Goal: Information Seeking & Learning: Check status

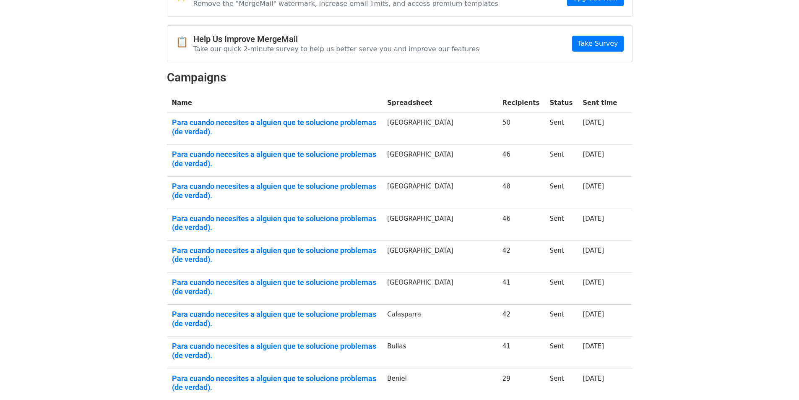
scroll to position [91, 0]
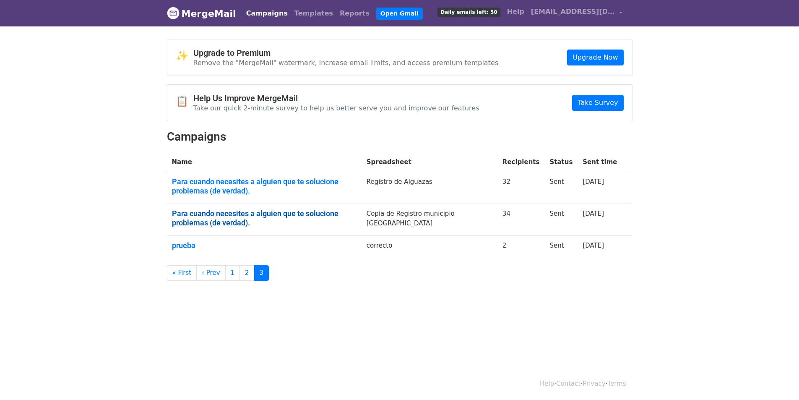
click at [303, 222] on link "Para cuando necesites a alguien que te solucione problemas (de verdad)." at bounding box center [264, 218] width 185 height 18
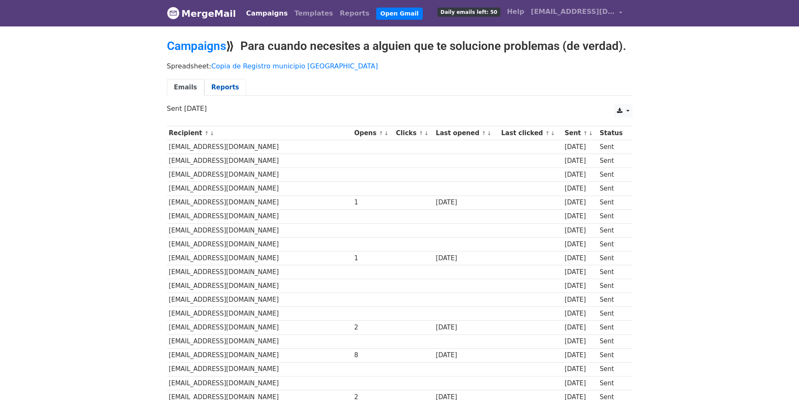
click at [215, 88] on link "Reports" at bounding box center [225, 87] width 42 height 17
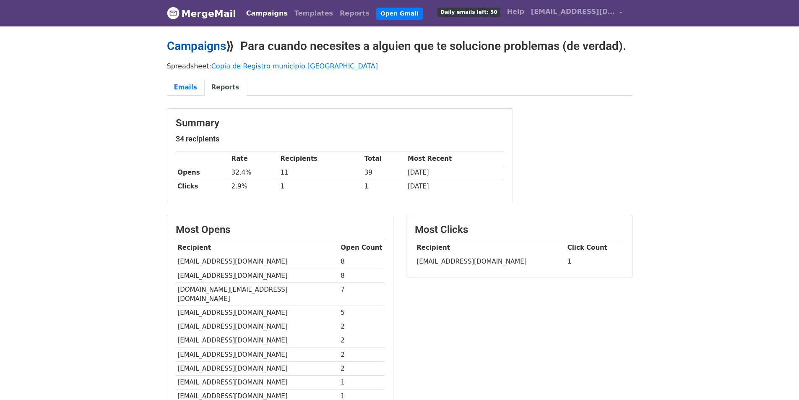
click at [210, 45] on link "Campaigns" at bounding box center [196, 46] width 59 height 14
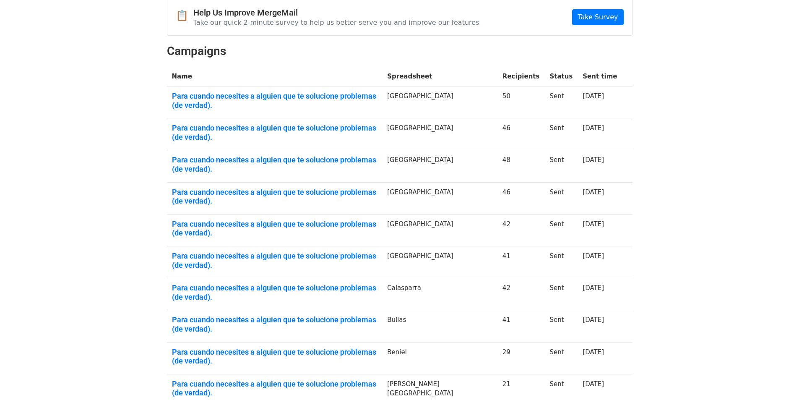
scroll to position [91, 0]
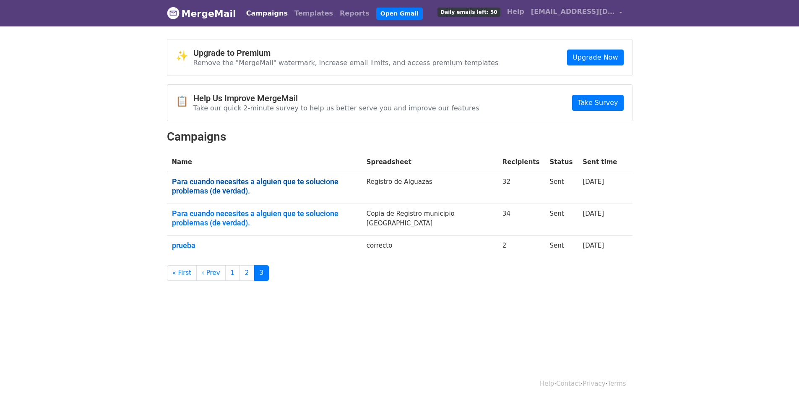
click at [266, 177] on link "Para cuando necesites a alguien que te solucione problemas (de verdad)." at bounding box center [264, 186] width 185 height 18
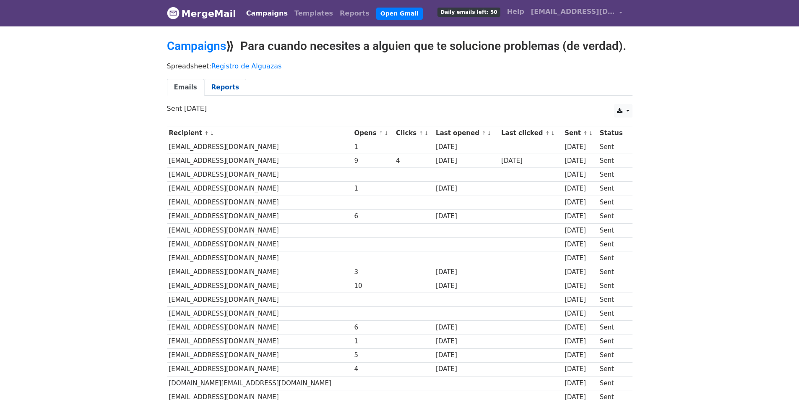
click at [224, 88] on link "Reports" at bounding box center [225, 87] width 42 height 17
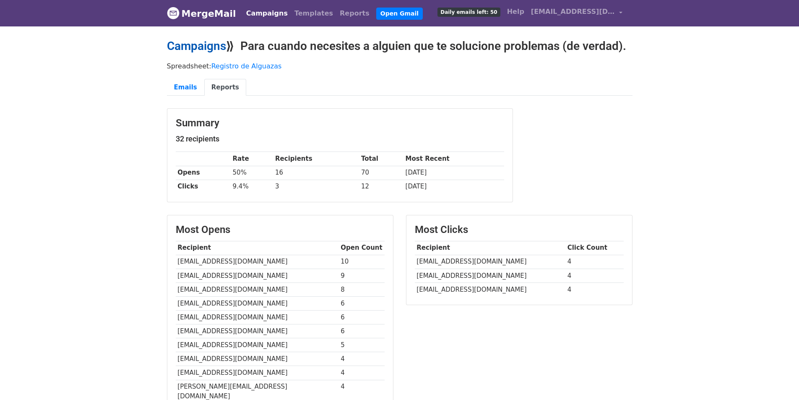
click at [204, 46] on link "Campaigns" at bounding box center [196, 46] width 59 height 14
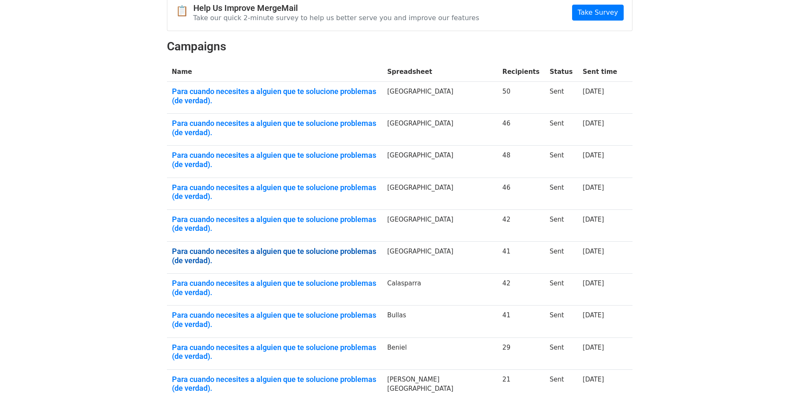
scroll to position [91, 0]
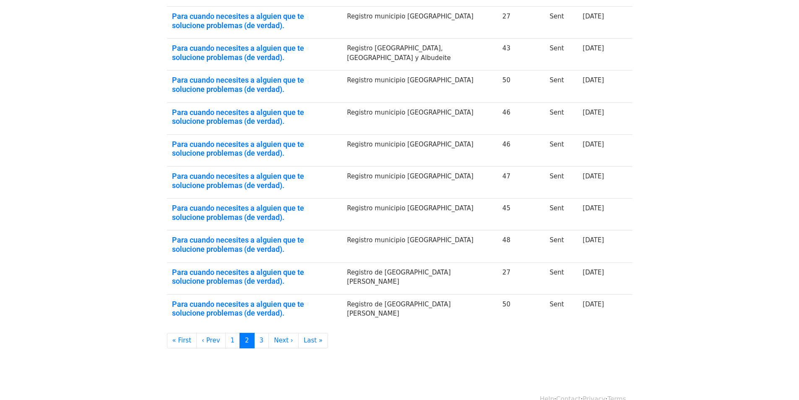
scroll to position [181, 0]
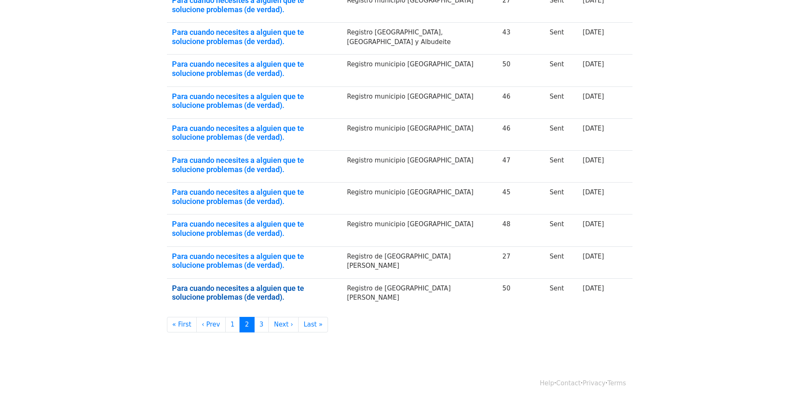
click at [296, 287] on link "Para cuando necesites a alguien que te solucione problemas (de verdad)." at bounding box center [254, 293] width 165 height 18
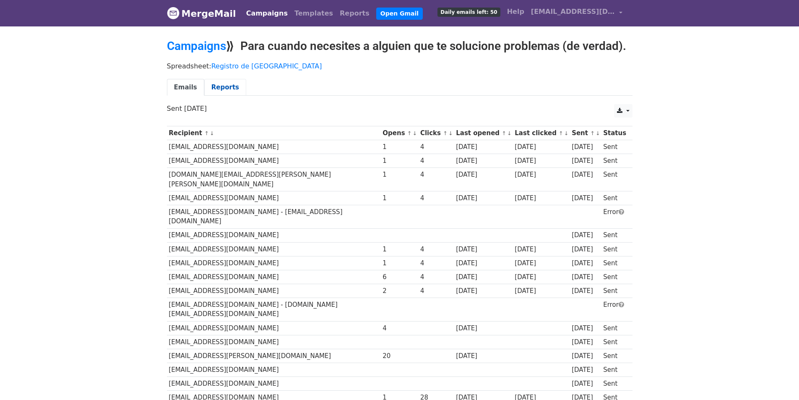
click at [211, 83] on link "Reports" at bounding box center [225, 87] width 42 height 17
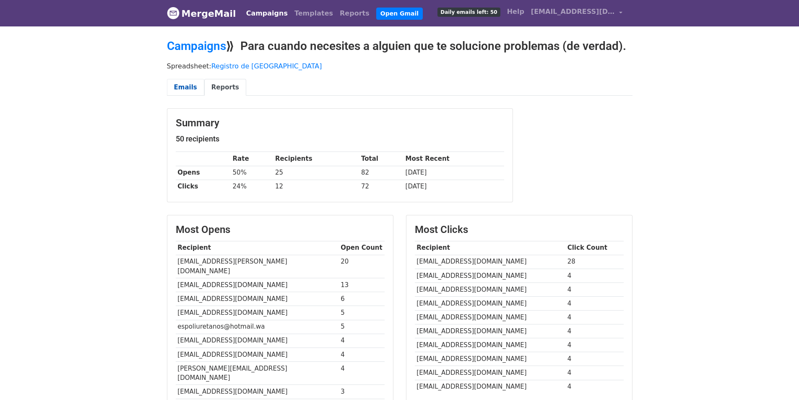
click at [176, 84] on link "Emails" at bounding box center [185, 87] width 37 height 17
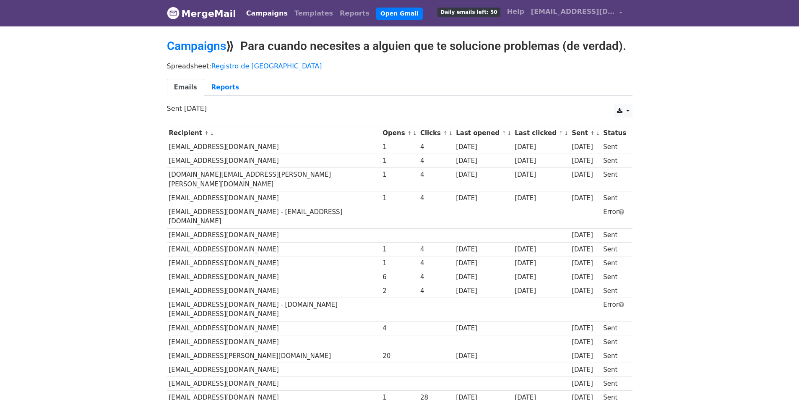
click at [190, 42] on link "Campaigns" at bounding box center [196, 46] width 59 height 14
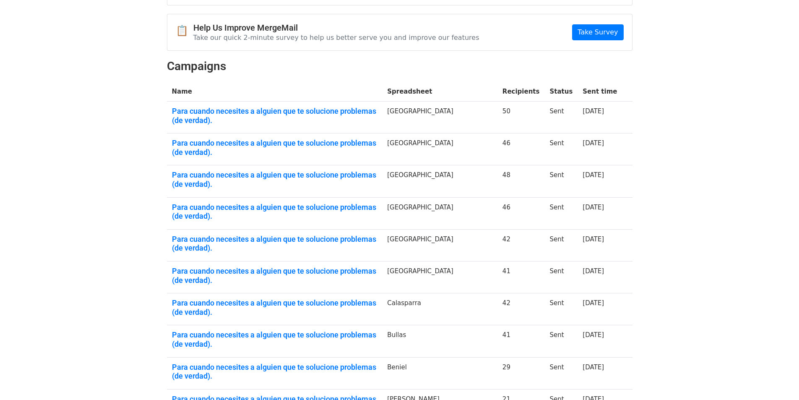
scroll to position [84, 0]
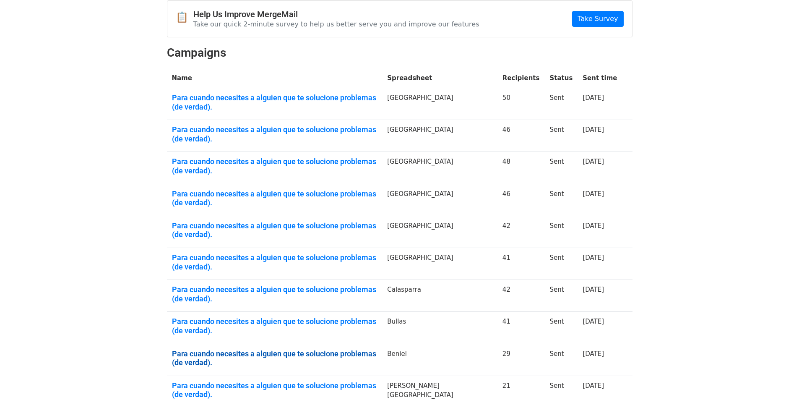
click at [271, 349] on link "Para cuando necesites a alguien que te solucione problemas (de verdad)." at bounding box center [275, 358] width 206 height 18
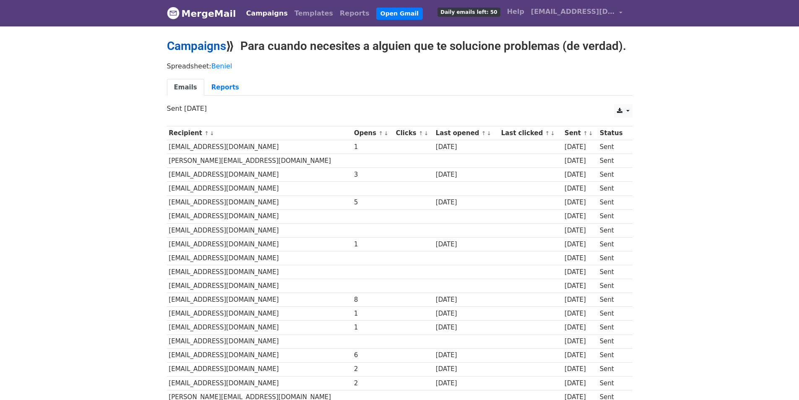
click at [190, 47] on link "Campaigns" at bounding box center [196, 46] width 59 height 14
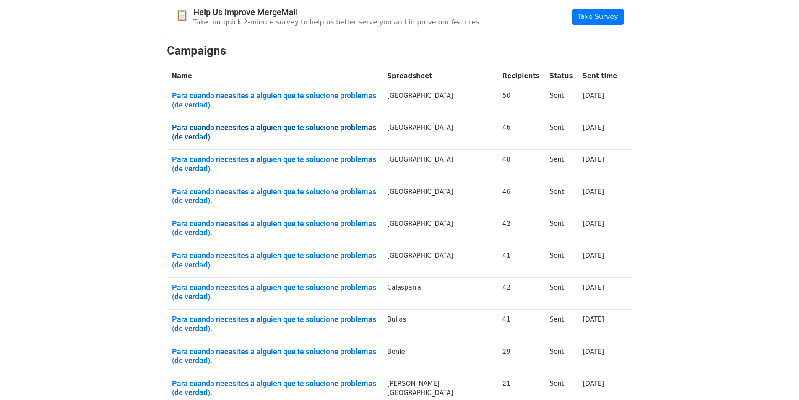
scroll to position [91, 0]
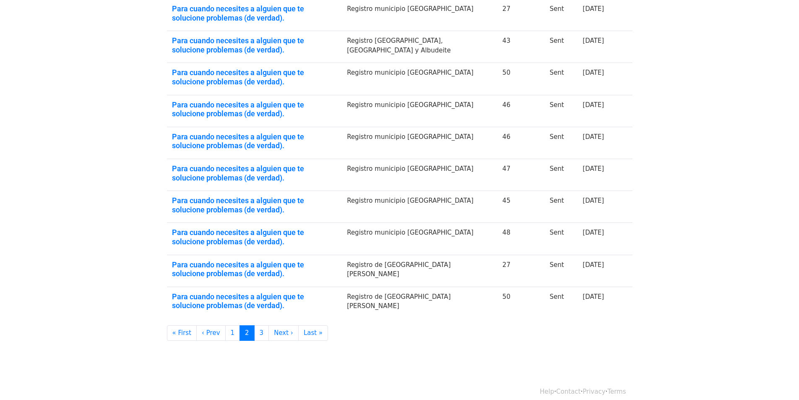
scroll to position [181, 0]
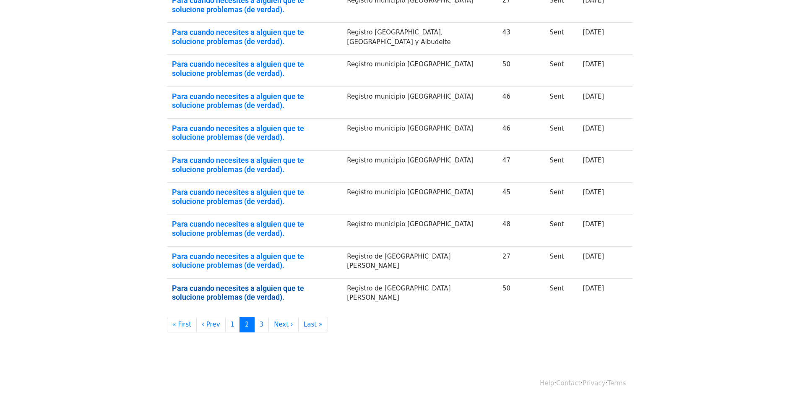
click at [230, 284] on link "Para cuando necesites a alguien que te solucione problemas (de verdad)." at bounding box center [254, 293] width 165 height 18
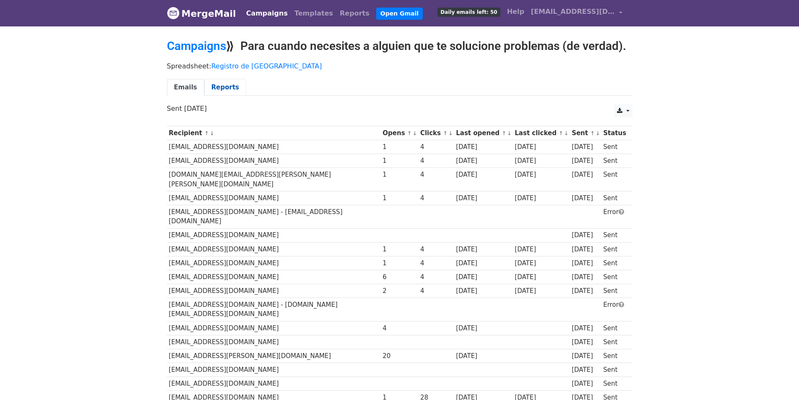
click at [228, 86] on link "Reports" at bounding box center [225, 87] width 42 height 17
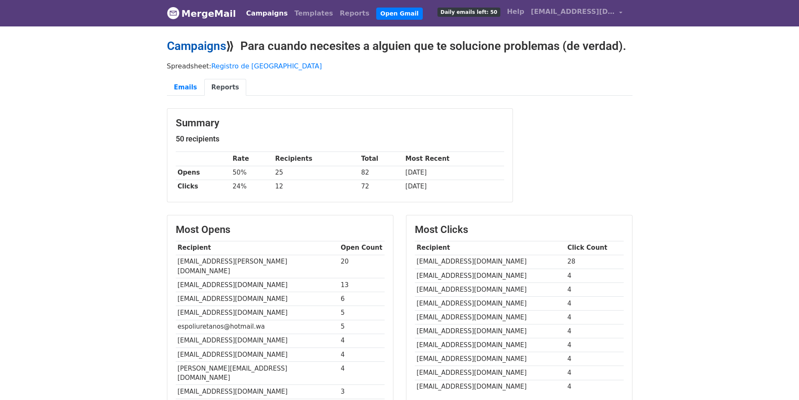
click at [190, 45] on link "Campaigns" at bounding box center [196, 46] width 59 height 14
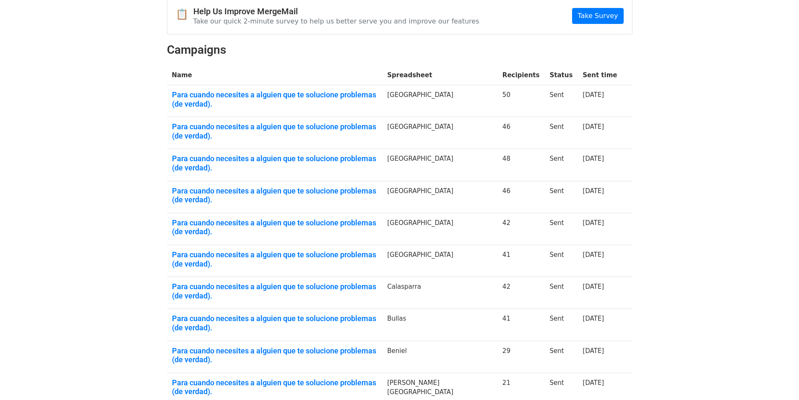
scroll to position [91, 0]
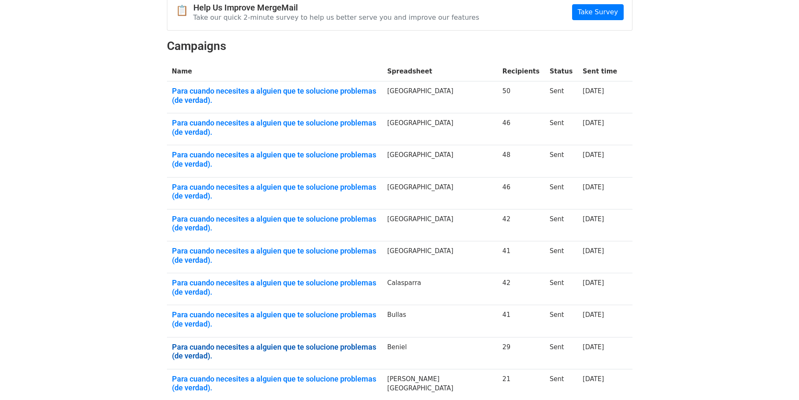
click at [259, 342] on link "Para cuando necesites a alguien que te solucione problemas (de verdad)." at bounding box center [275, 351] width 206 height 18
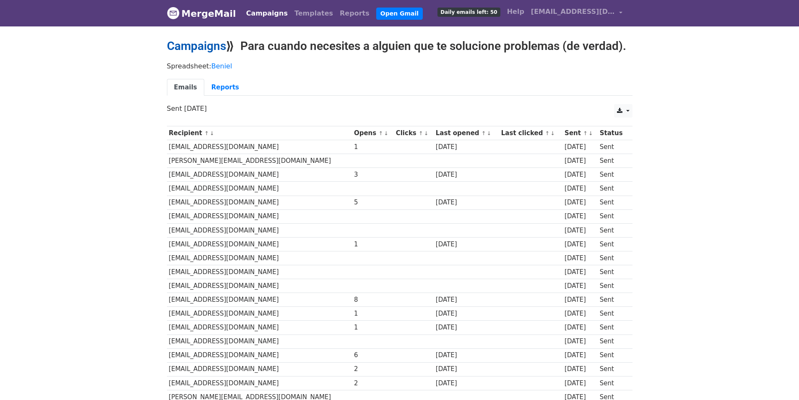
click at [193, 52] on link "Campaigns" at bounding box center [196, 46] width 59 height 14
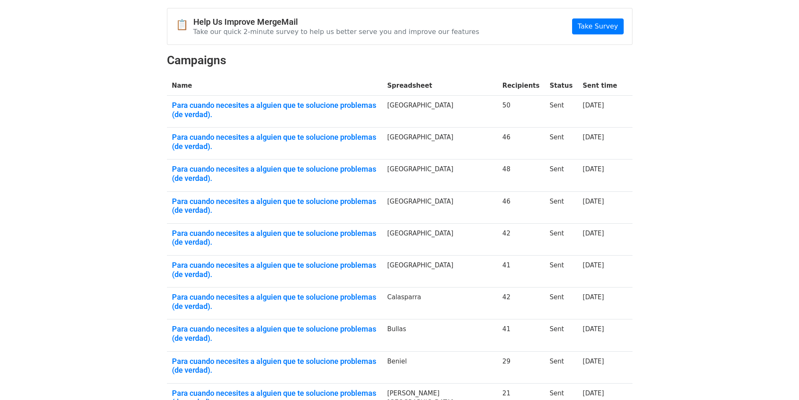
scroll to position [84, 0]
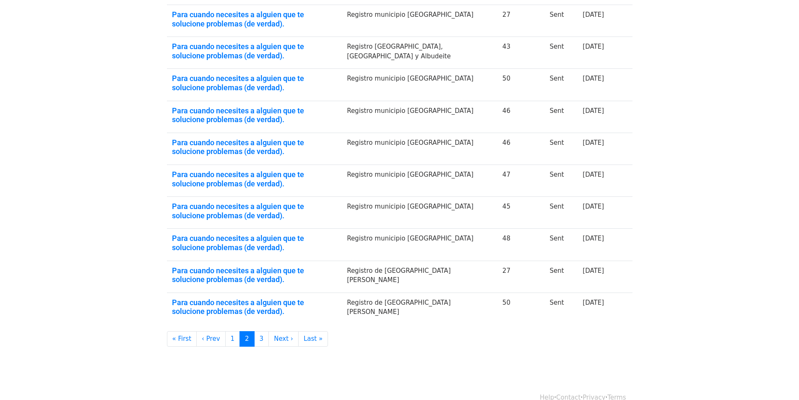
scroll to position [168, 0]
click at [281, 266] on link "Para cuando necesites a alguien que te solucione problemas (de verdad)." at bounding box center [254, 274] width 165 height 18
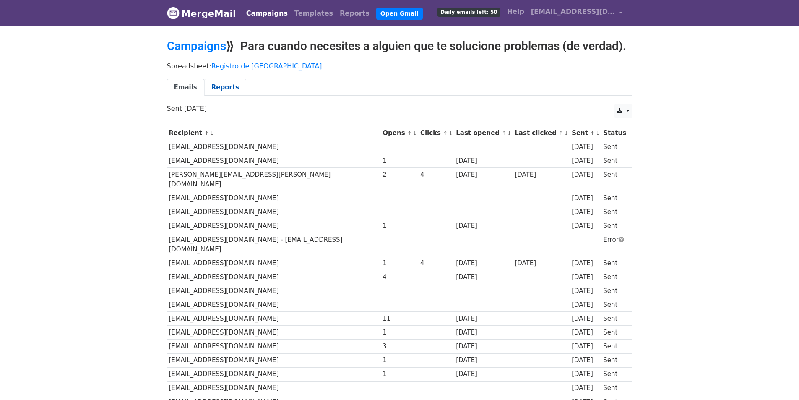
click at [225, 84] on link "Reports" at bounding box center [225, 87] width 42 height 17
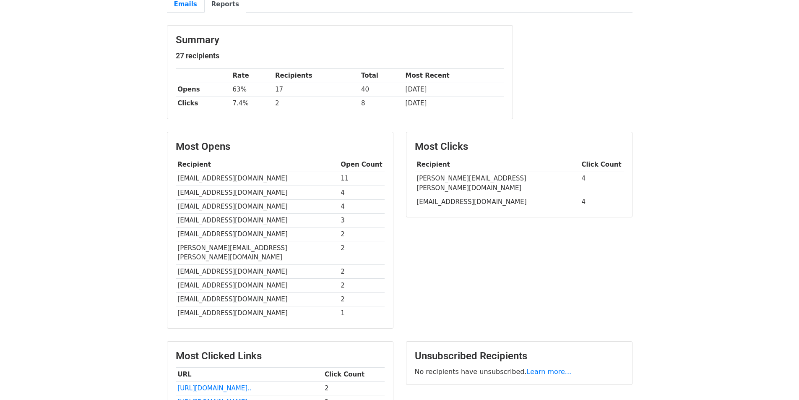
scroll to position [84, 0]
click at [180, 4] on link "Emails" at bounding box center [185, 3] width 37 height 17
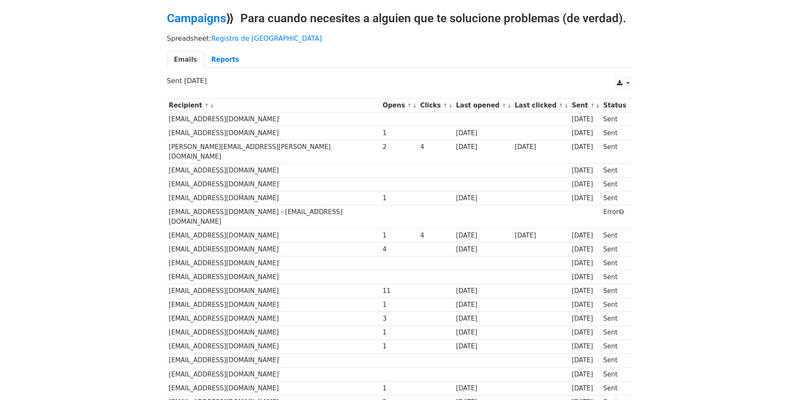
scroll to position [21, 0]
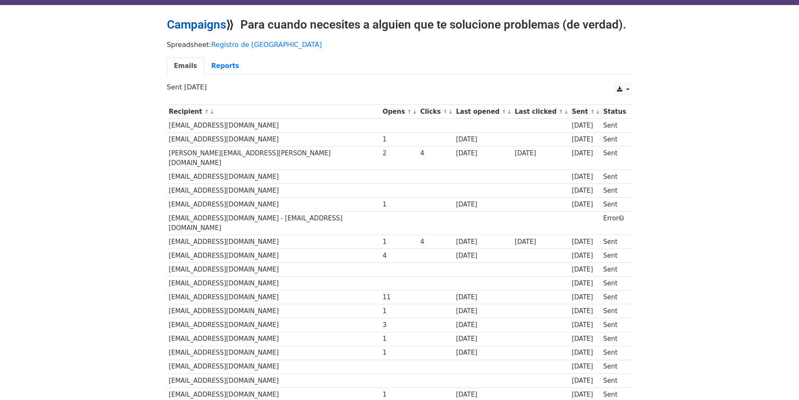
click at [211, 23] on link "Campaigns" at bounding box center [196, 25] width 59 height 14
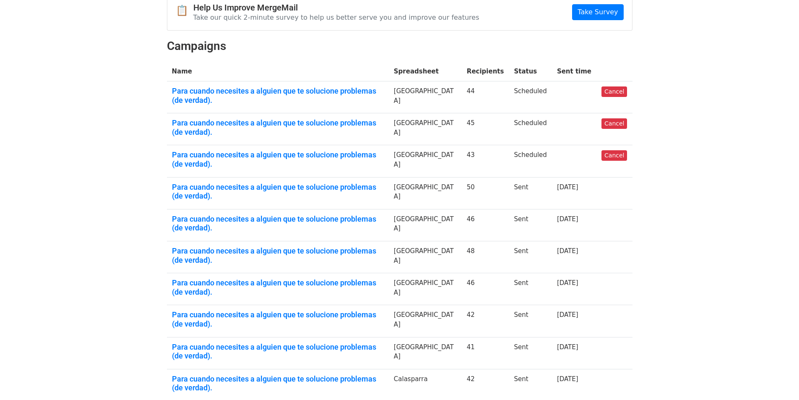
click at [67, 59] on body "MergeMail Campaigns Templates Reports Open Gmail Daily emails left: 50 Help sei…" at bounding box center [399, 182] width 799 height 547
